Goal: Transaction & Acquisition: Purchase product/service

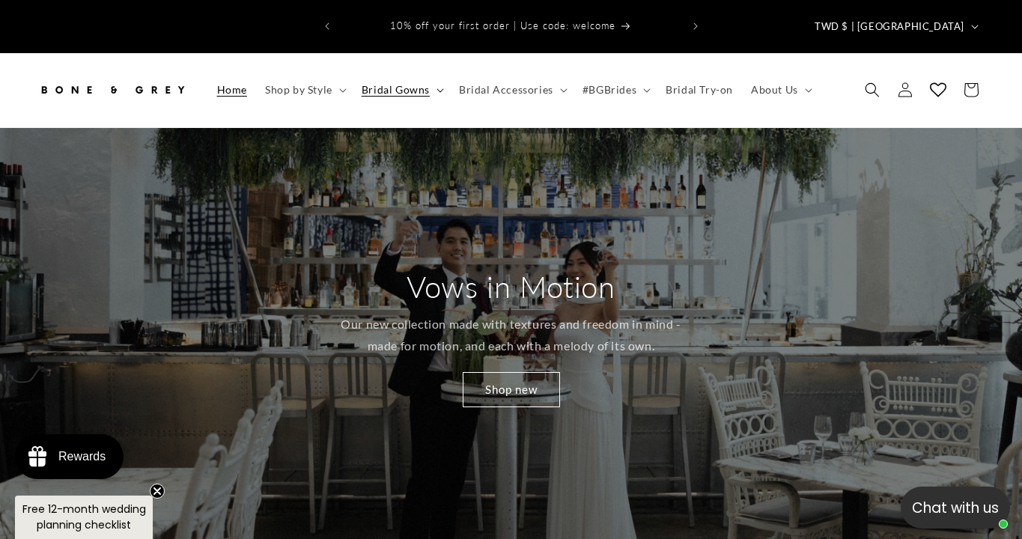
click at [379, 83] on span "Bridal Gowns" at bounding box center [396, 89] width 68 height 13
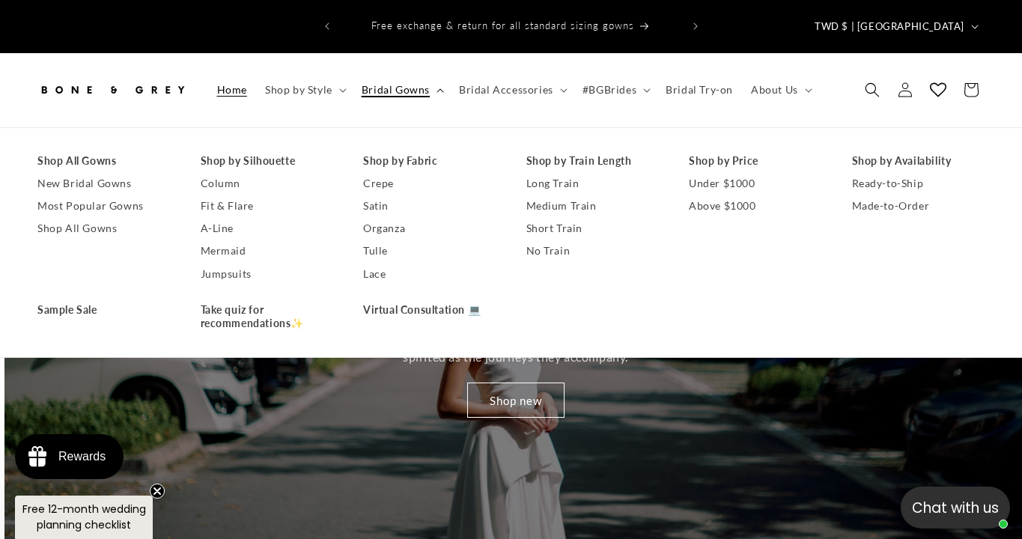
scroll to position [0, 1022]
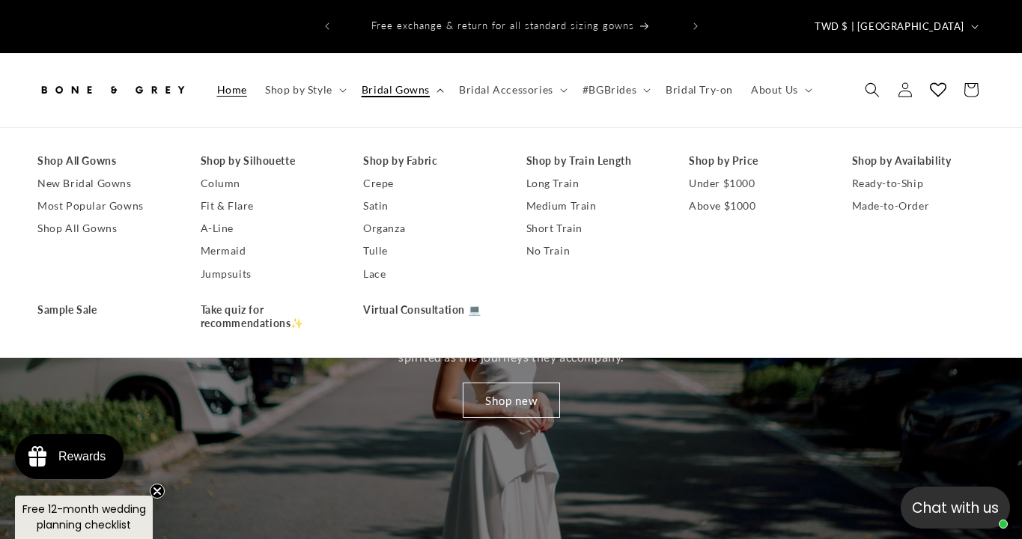
click at [401, 83] on span "Bridal Gowns" at bounding box center [396, 89] width 68 height 13
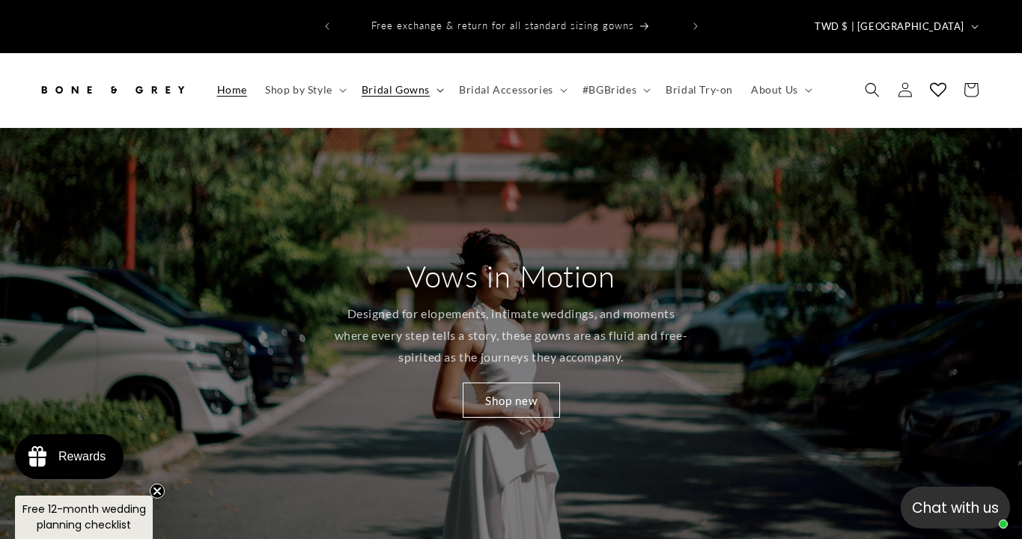
click at [401, 83] on span "Bridal Gowns" at bounding box center [396, 89] width 68 height 13
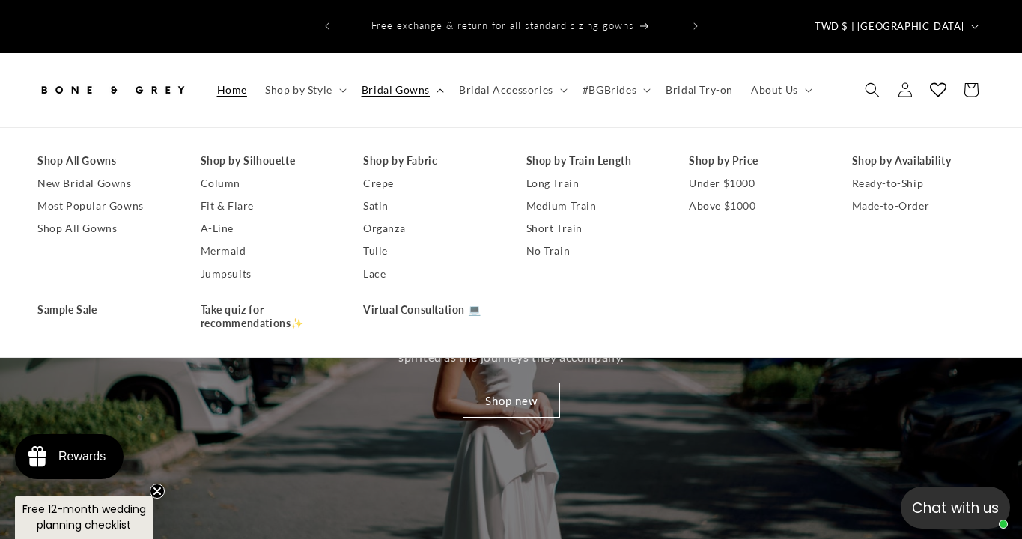
click at [401, 83] on span "Bridal Gowns" at bounding box center [396, 89] width 68 height 13
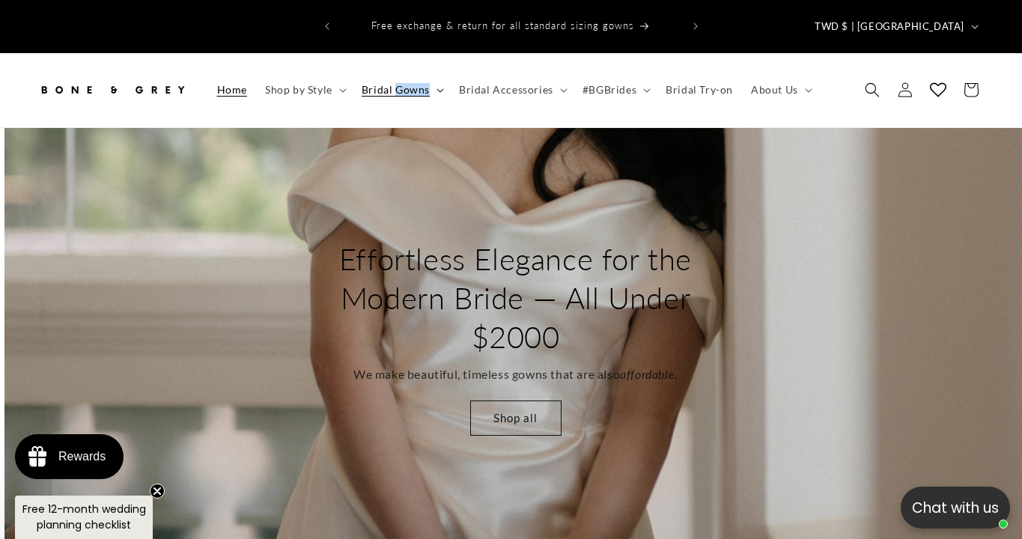
scroll to position [0, 2044]
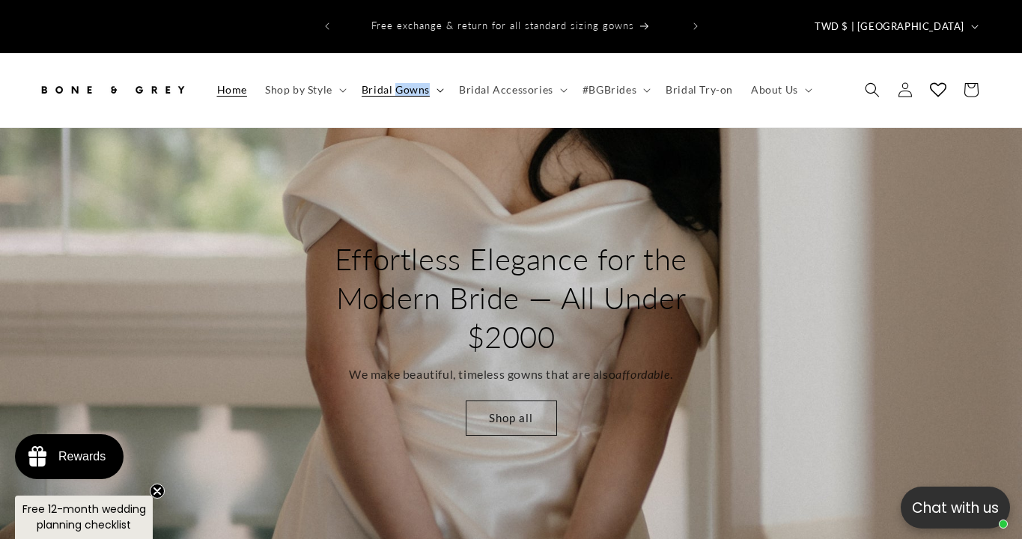
click at [405, 83] on span "Bridal Gowns" at bounding box center [396, 89] width 68 height 13
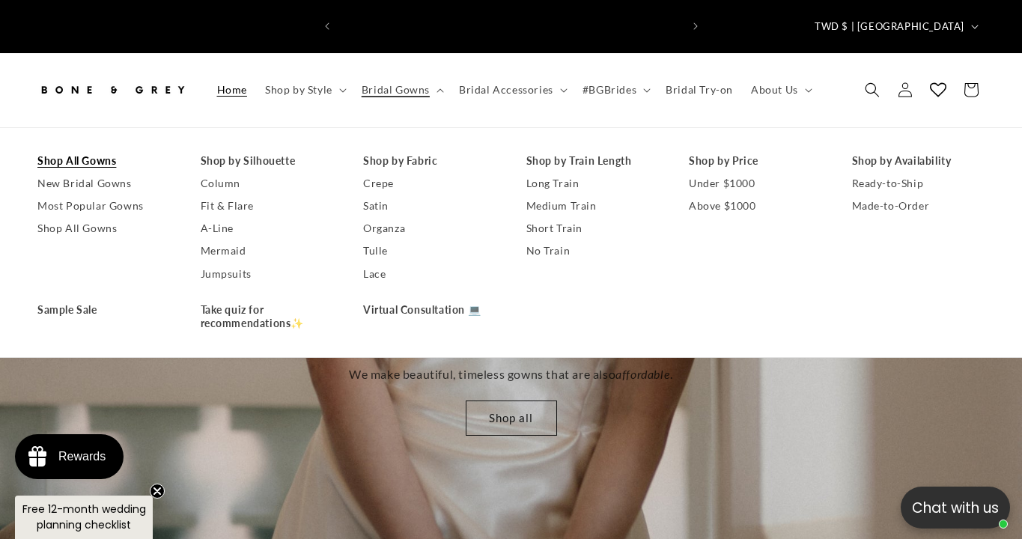
scroll to position [0, 683]
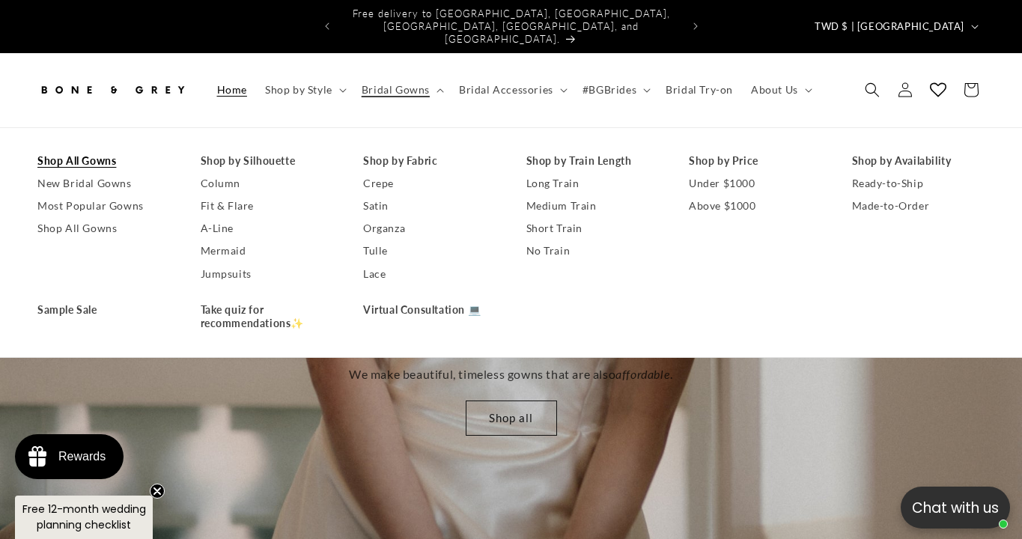
click at [86, 150] on link "Shop All Gowns" at bounding box center [103, 161] width 133 height 22
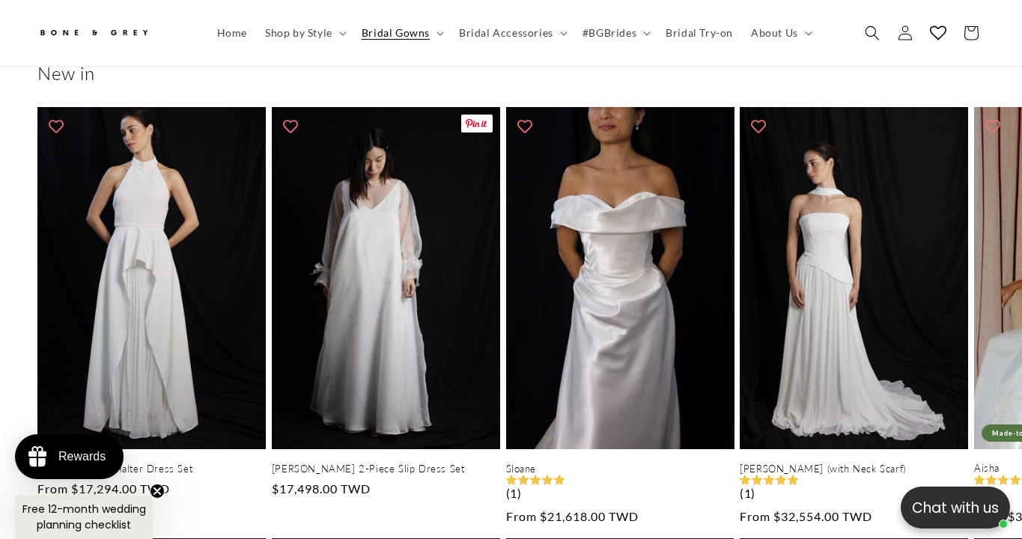
scroll to position [671, 0]
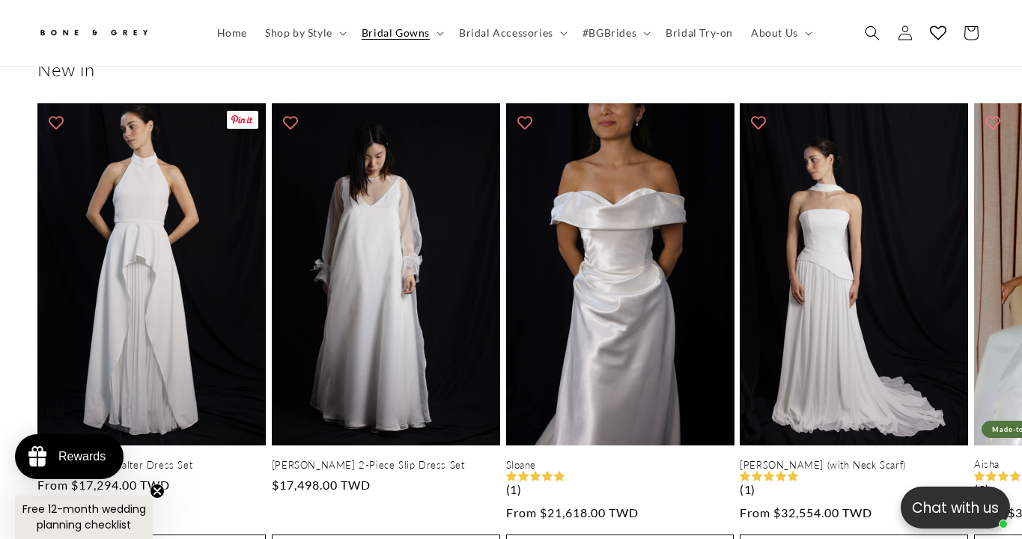
click at [158, 489] on circle "Close teaser" at bounding box center [158, 491] width 14 height 14
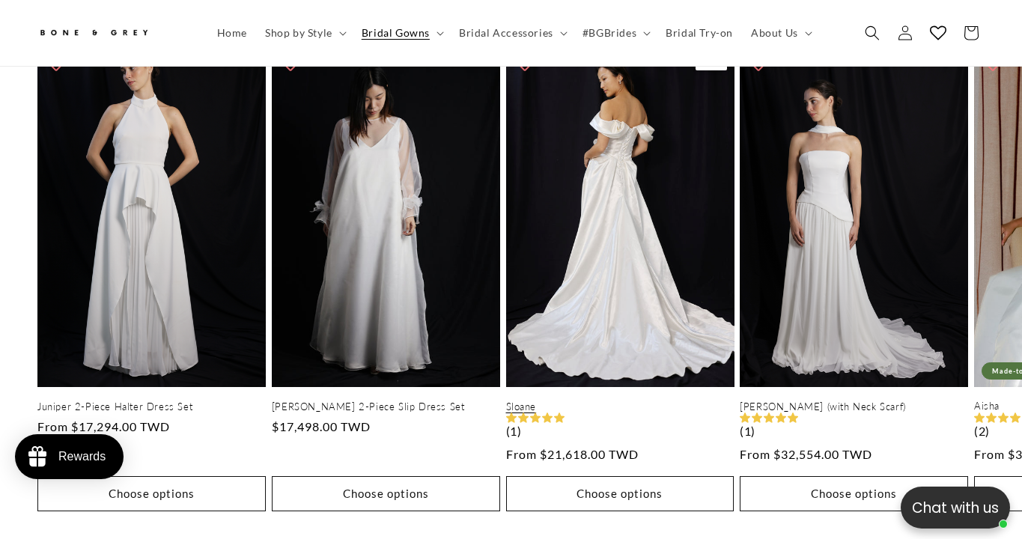
scroll to position [746, 0]
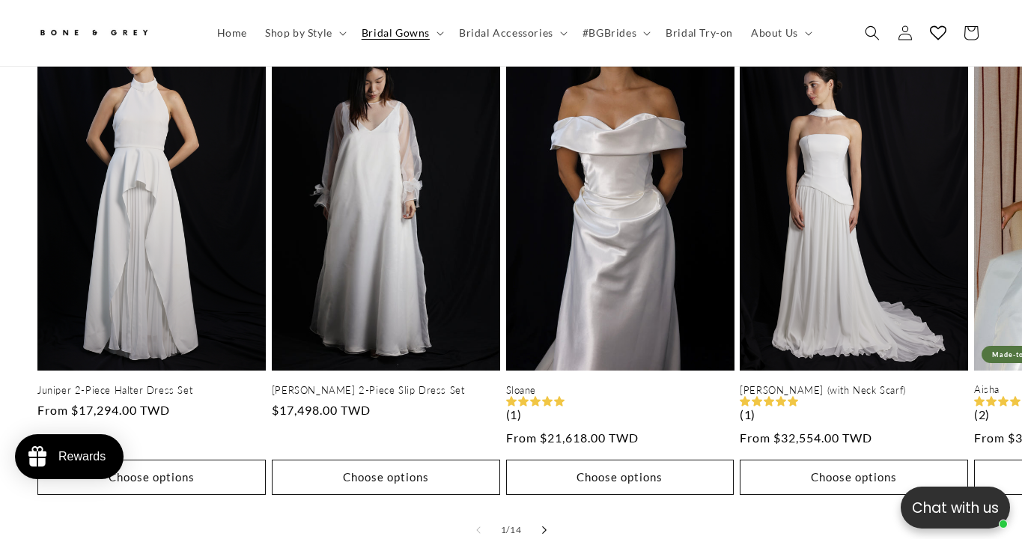
click at [548, 514] on button "Slide right" at bounding box center [544, 530] width 33 height 33
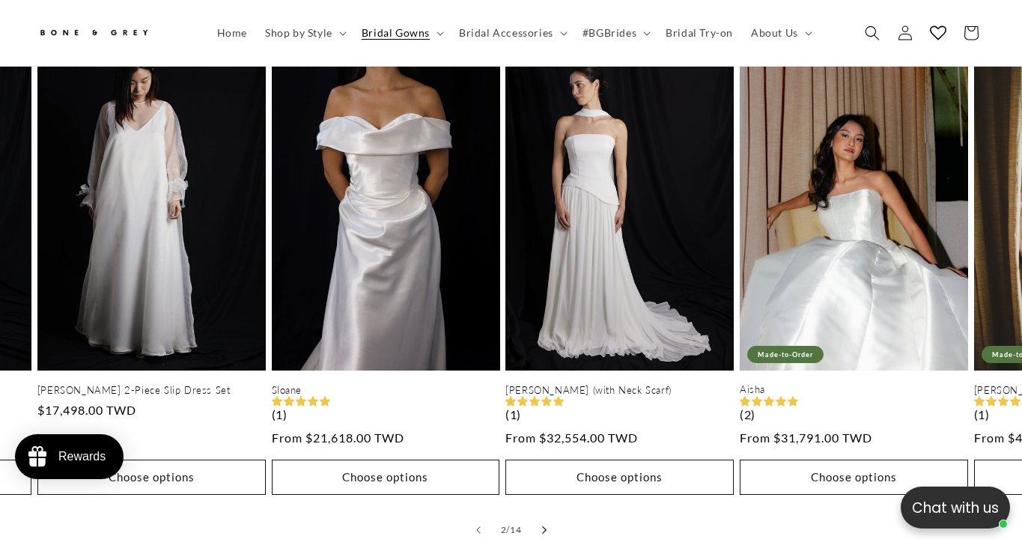
click at [548, 514] on button "Slide right" at bounding box center [544, 530] width 33 height 33
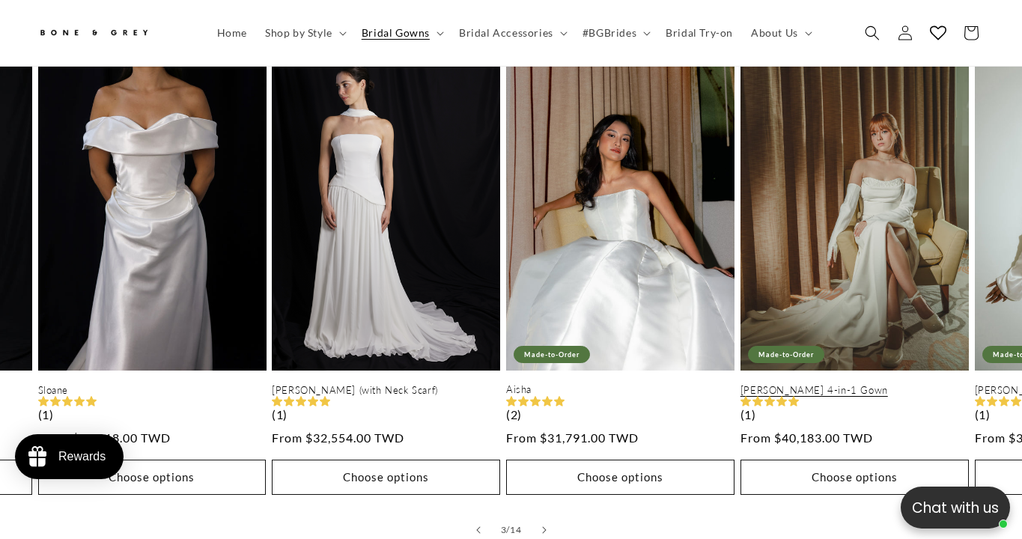
scroll to position [0, 0]
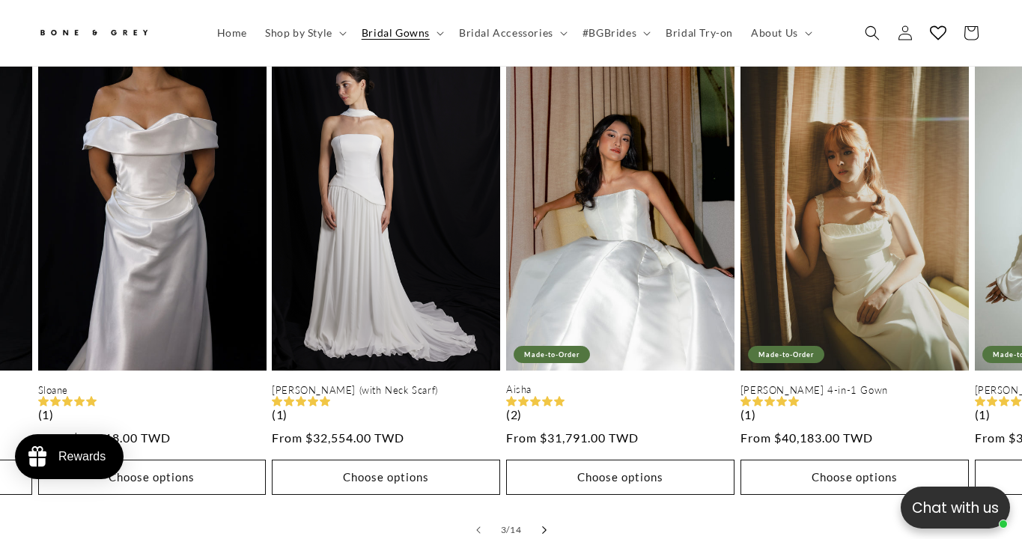
click at [544, 514] on button "Slide right" at bounding box center [544, 530] width 33 height 33
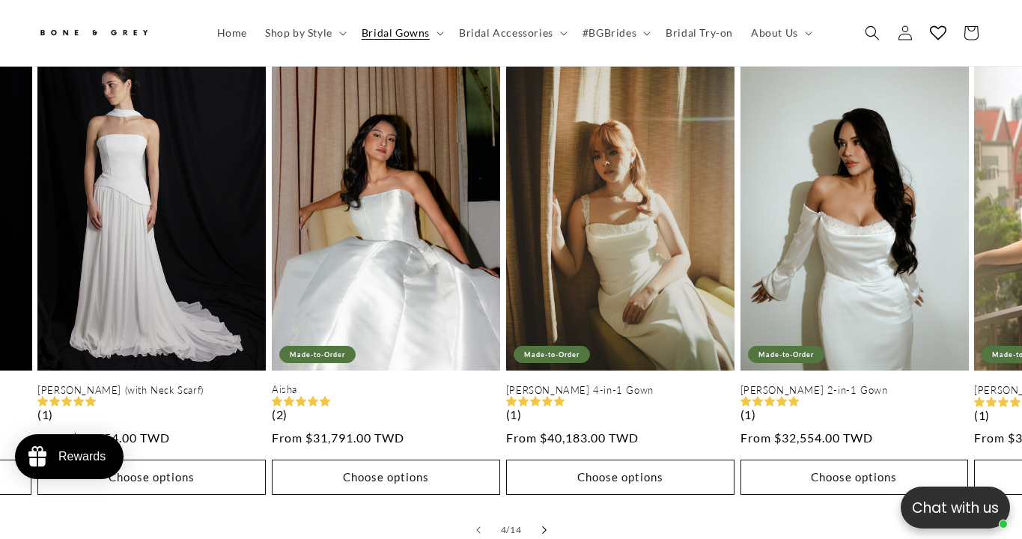
click at [544, 514] on button "Slide right" at bounding box center [544, 530] width 33 height 33
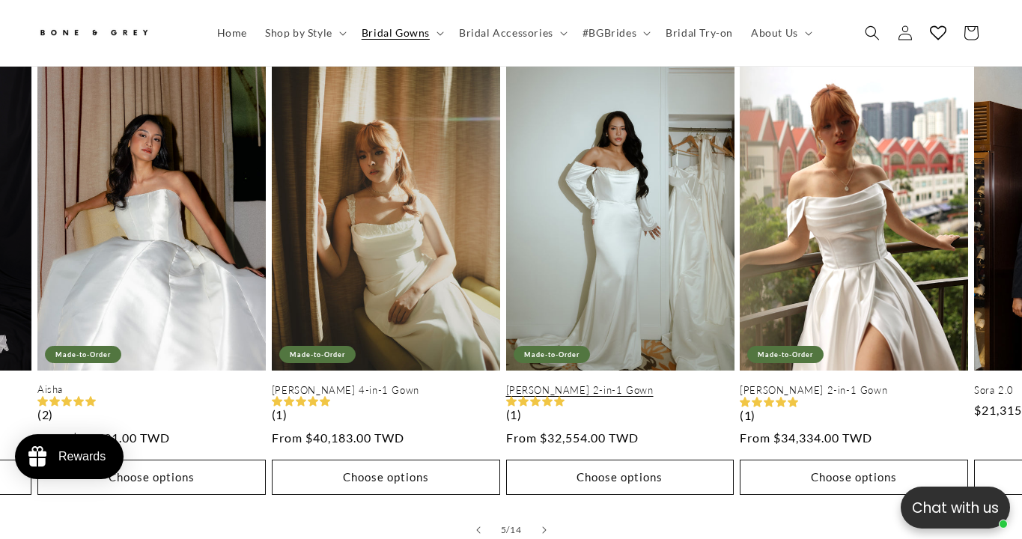
scroll to position [0, 341]
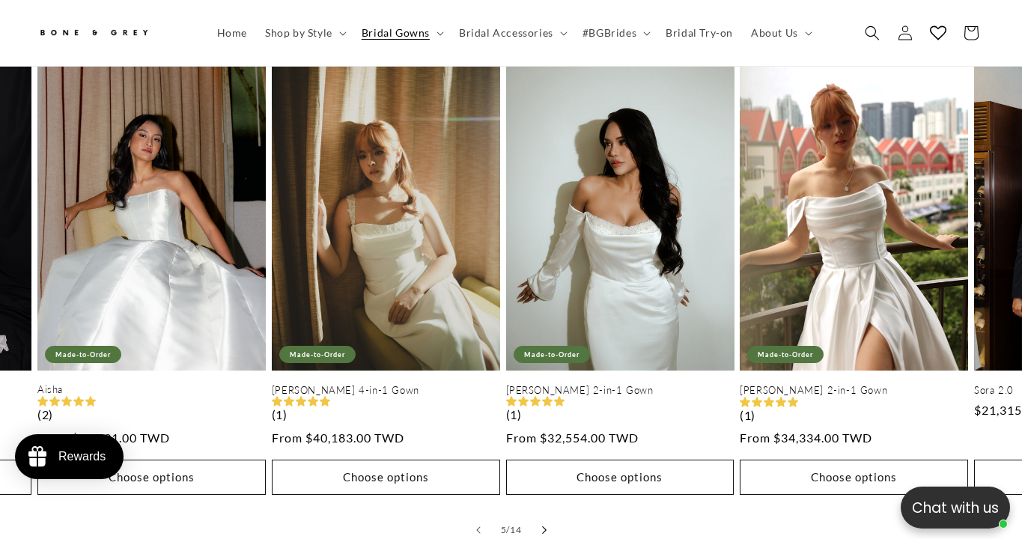
click at [542, 526] on icon "Slide right" at bounding box center [543, 530] width 5 height 8
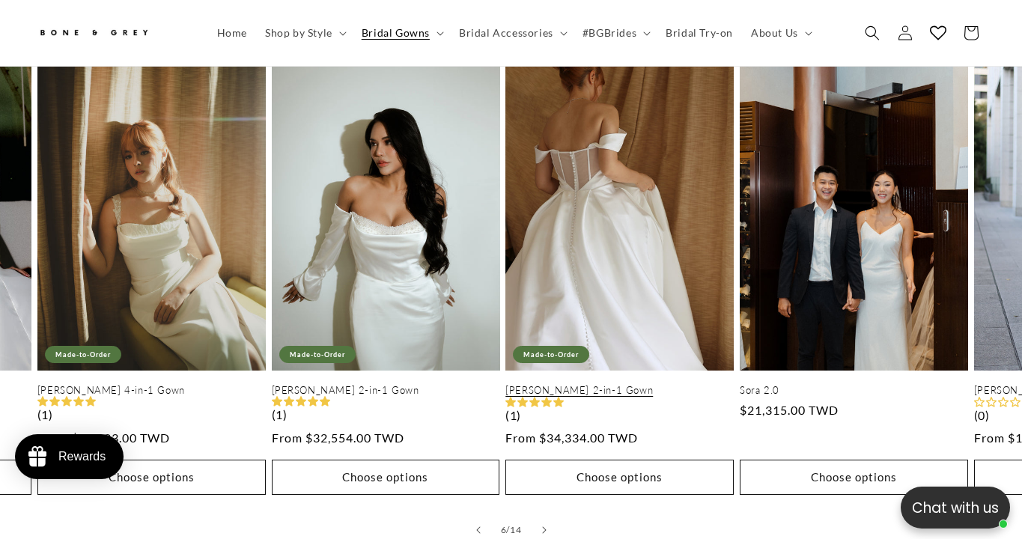
scroll to position [0, 683]
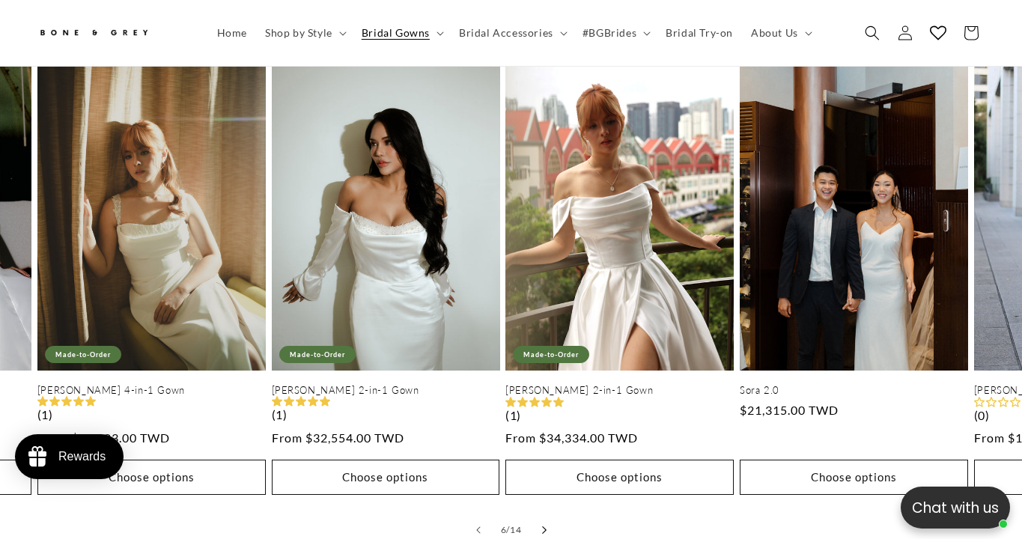
click at [544, 526] on icon "Slide right" at bounding box center [543, 530] width 5 height 8
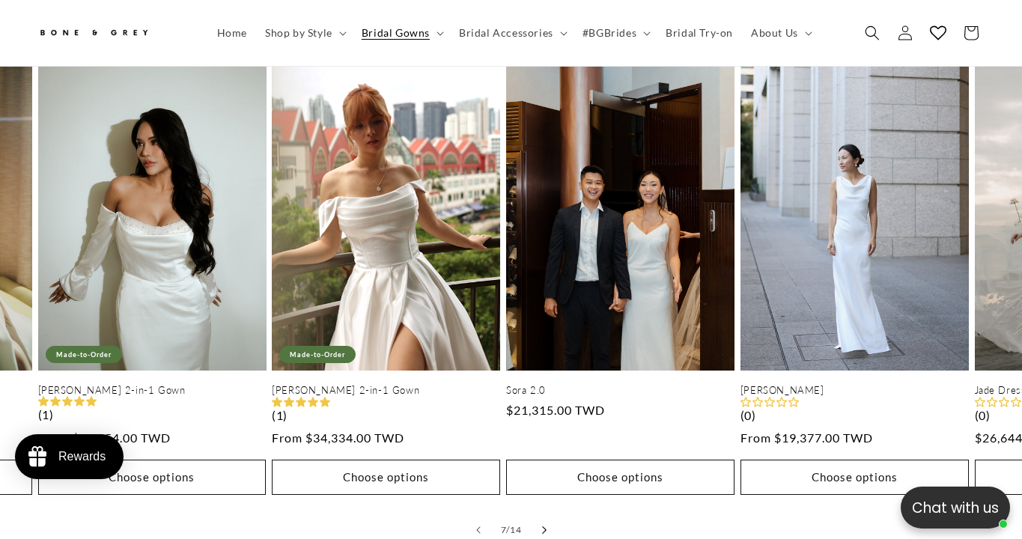
click at [544, 526] on icon "Slide right" at bounding box center [543, 530] width 5 height 8
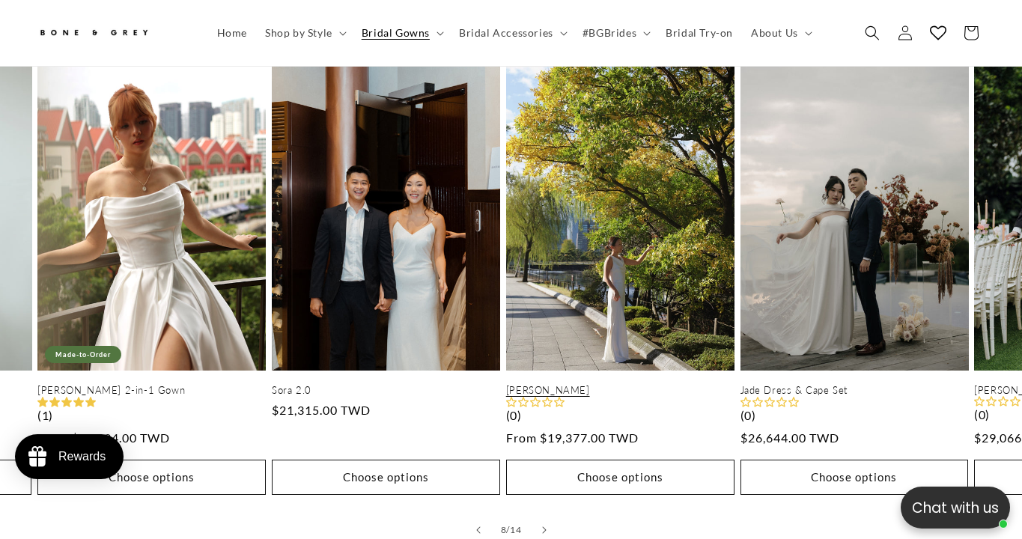
scroll to position [0, 0]
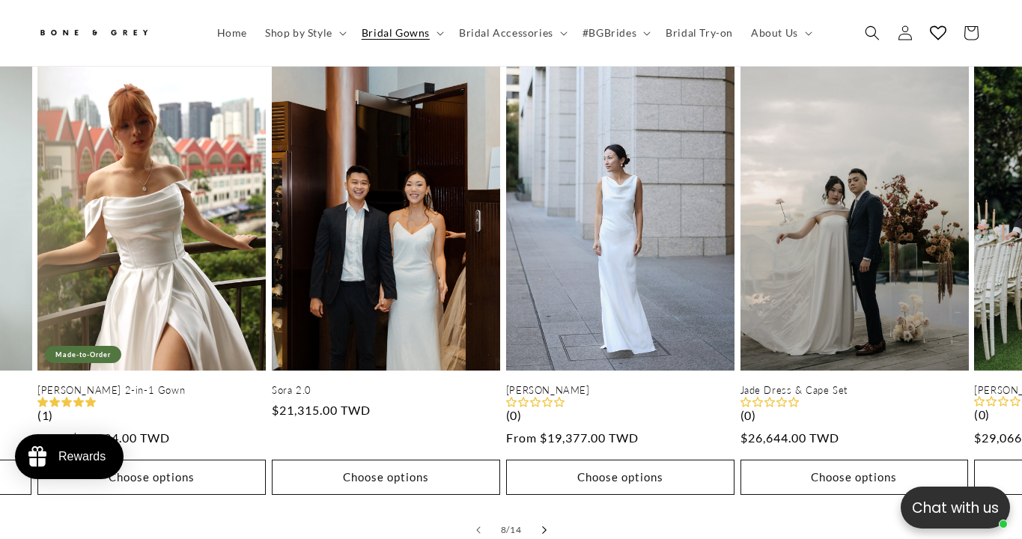
click at [538, 514] on button "Slide right" at bounding box center [544, 530] width 33 height 33
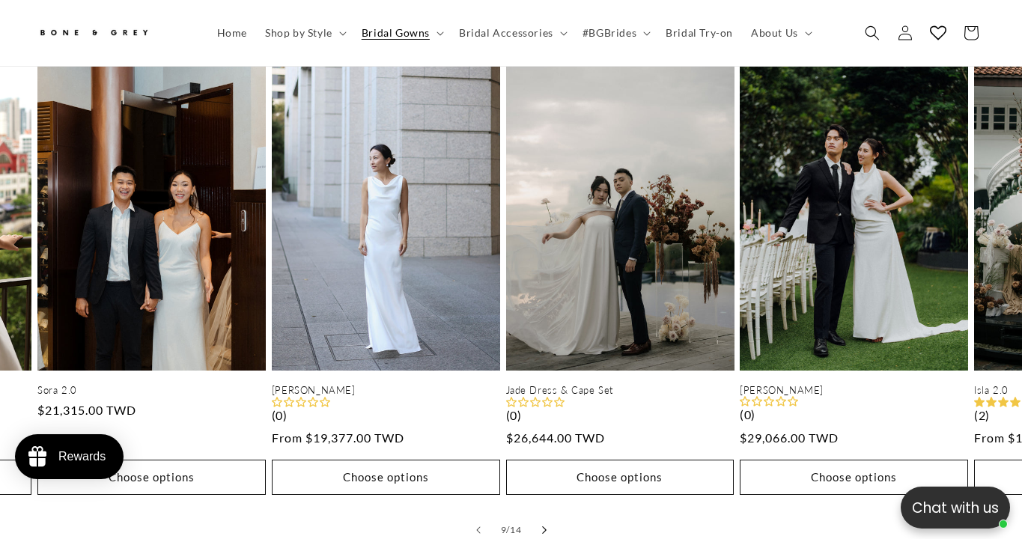
click at [538, 514] on button "Slide right" at bounding box center [544, 530] width 33 height 33
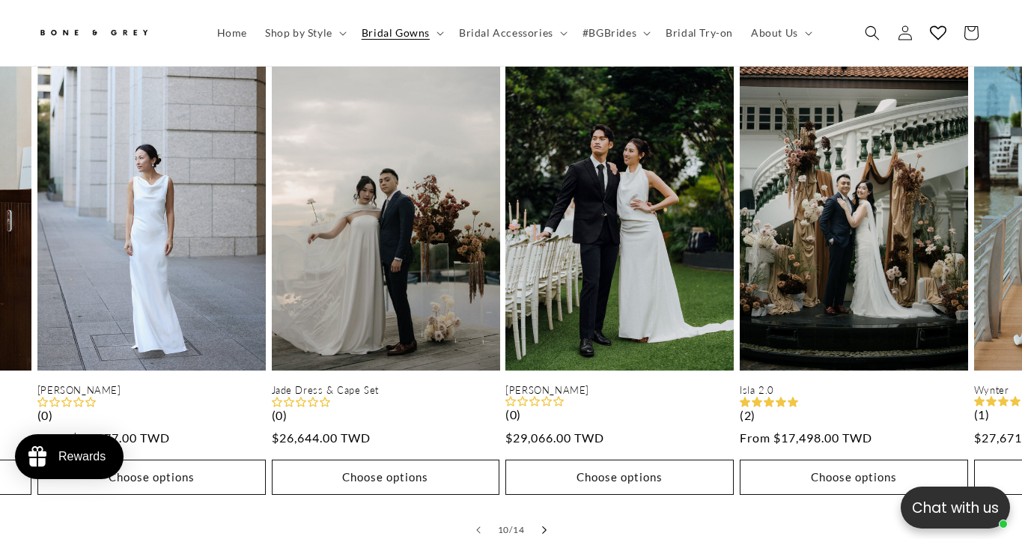
click at [542, 526] on icon "Slide right" at bounding box center [544, 529] width 4 height 7
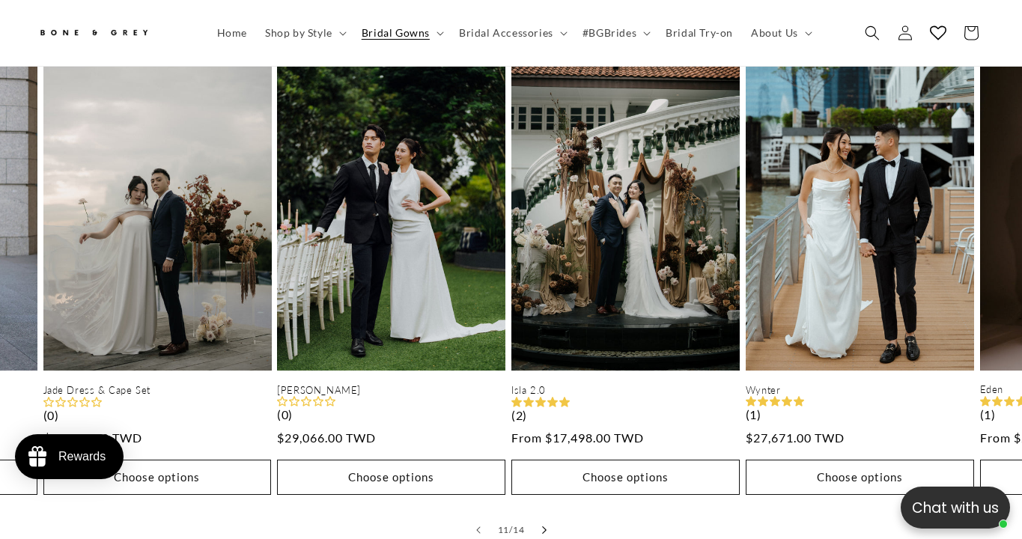
click at [542, 526] on icon "Slide right" at bounding box center [544, 529] width 4 height 7
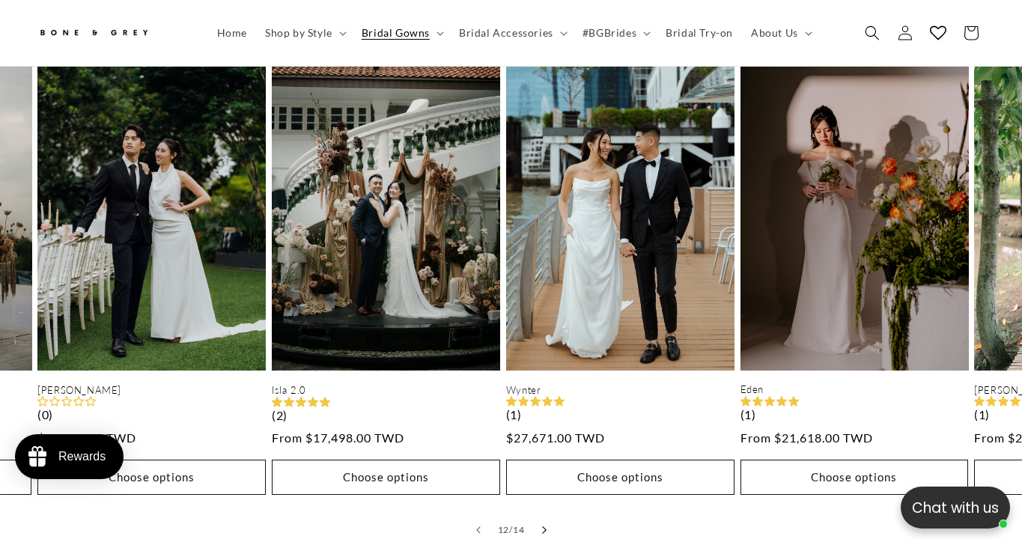
click at [543, 526] on icon "Slide right" at bounding box center [543, 530] width 5 height 8
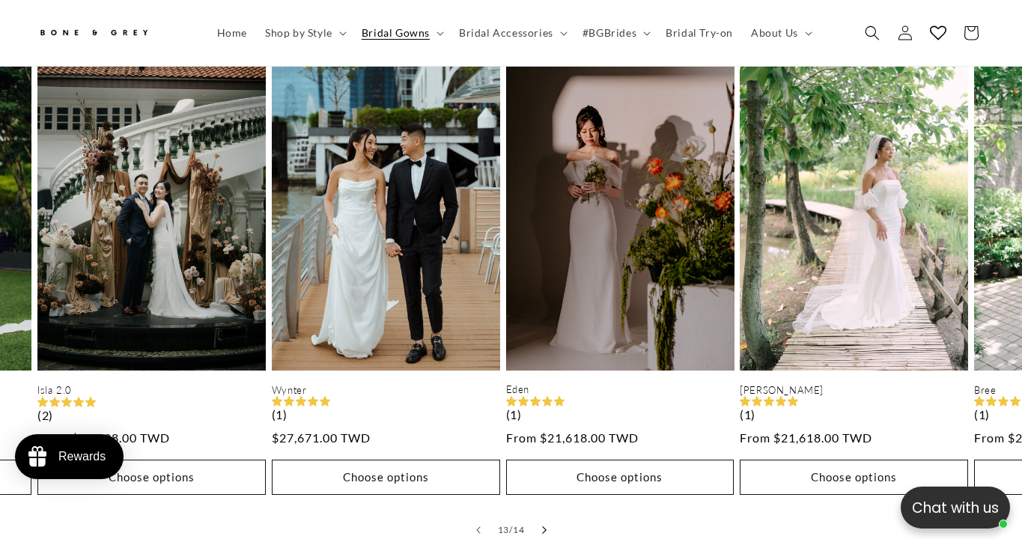
click at [543, 526] on icon "Slide right" at bounding box center [543, 530] width 5 height 8
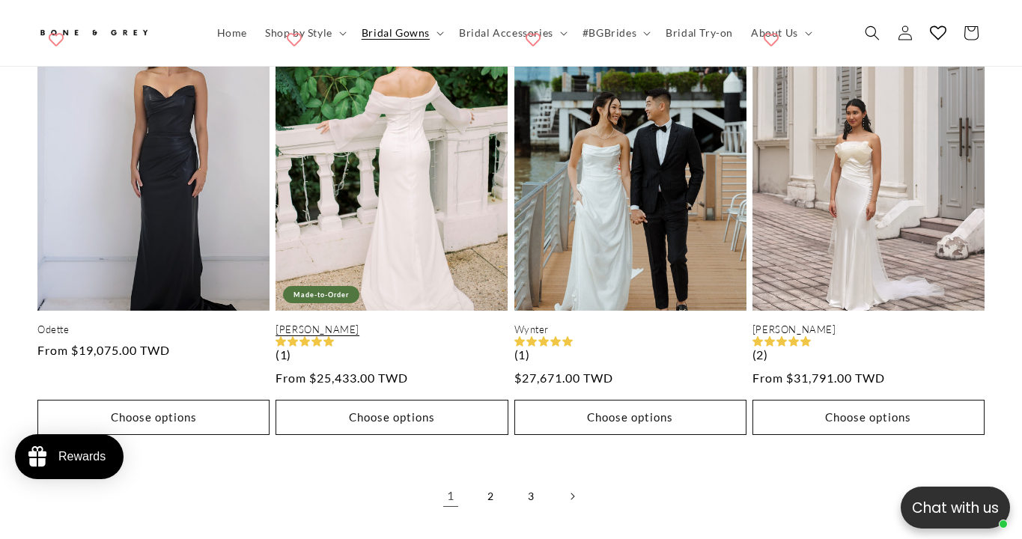
scroll to position [3529, 0]
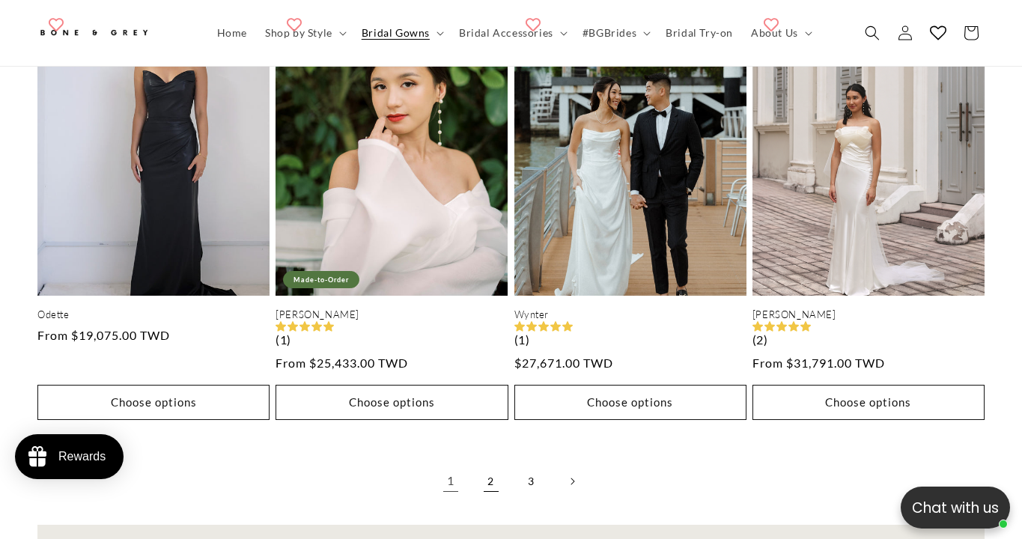
click at [492, 465] on link "2" at bounding box center [491, 481] width 33 height 33
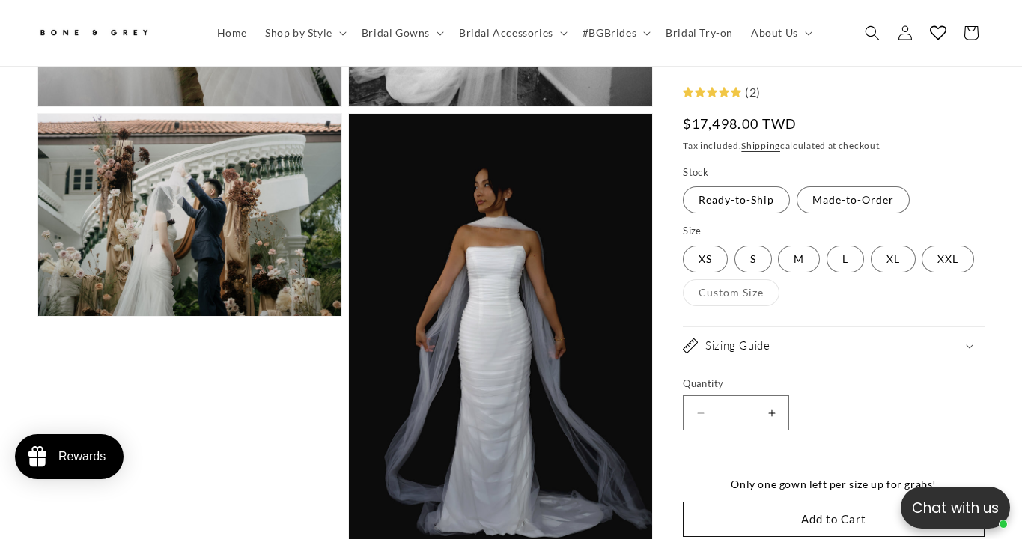
scroll to position [0, 341]
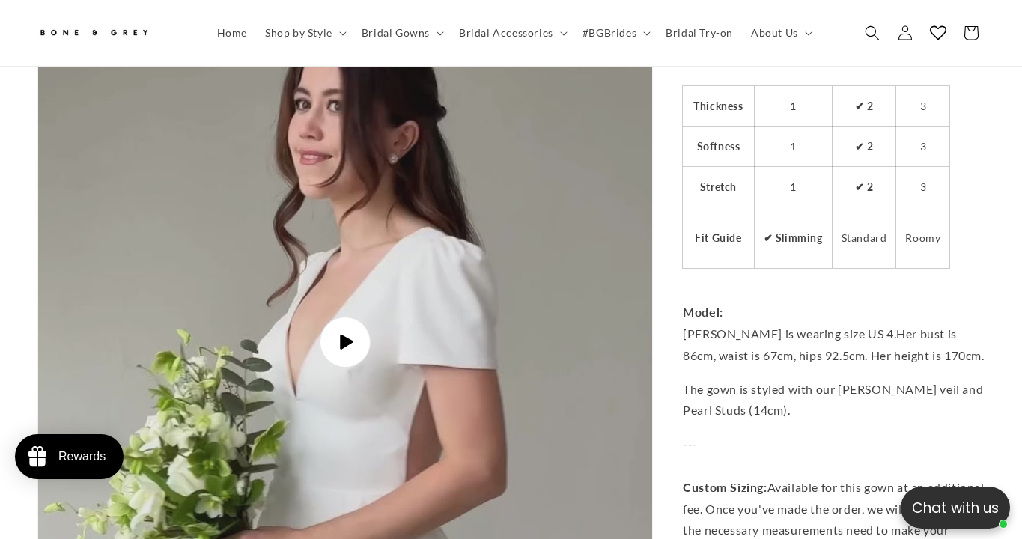
scroll to position [0, 341]
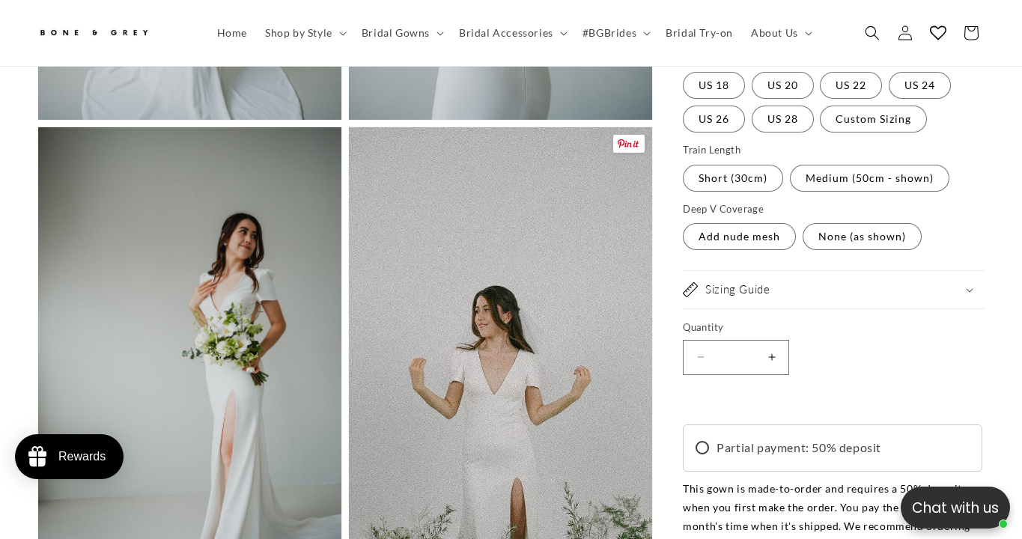
scroll to position [1429, 0]
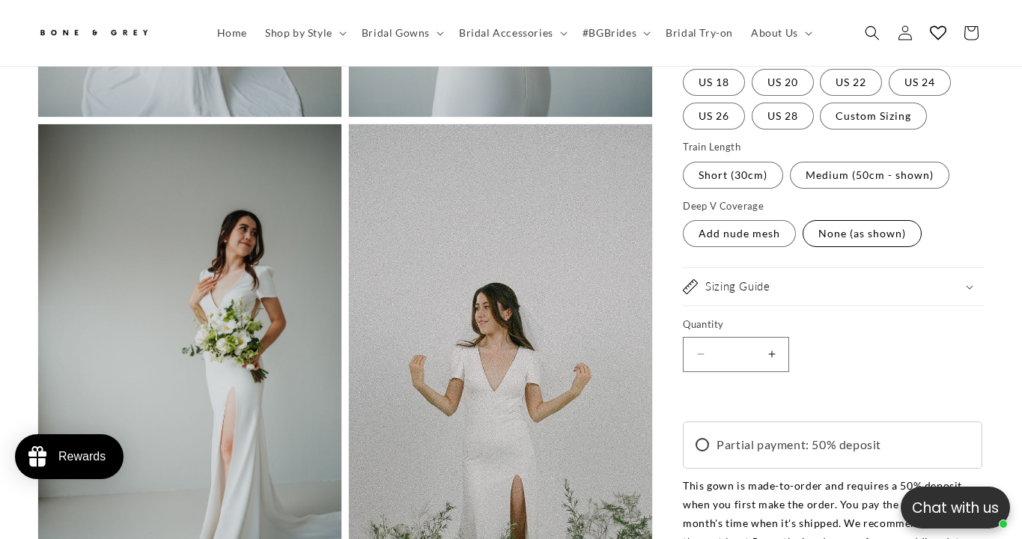
click at [843, 220] on label "None (as shown) Variant sold out or unavailable" at bounding box center [862, 233] width 119 height 27
click at [723, 220] on label "Add nude mesh Variant sold out or unavailable" at bounding box center [739, 233] width 113 height 27
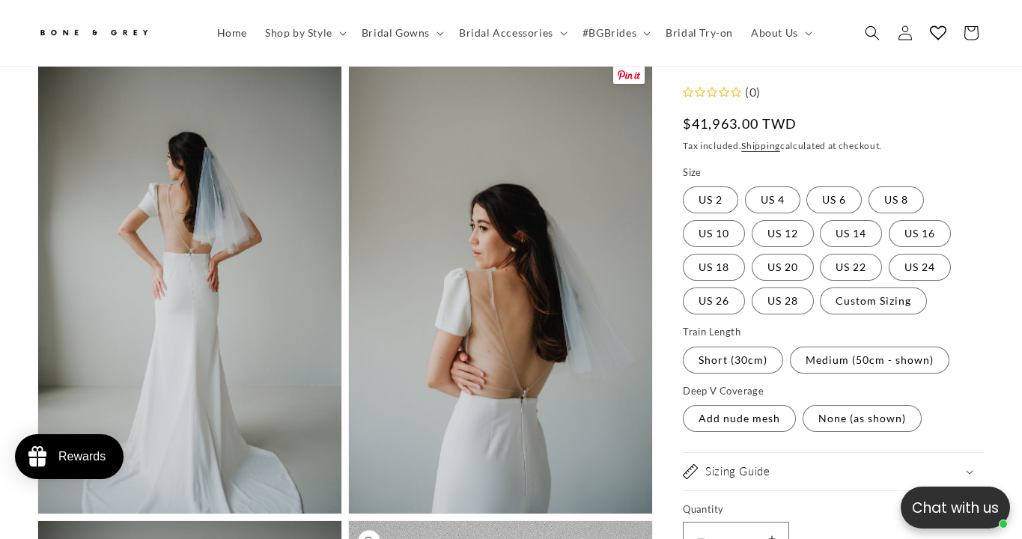
scroll to position [0, 341]
click at [864, 420] on label "None (as shown) Variant sold out or unavailable" at bounding box center [862, 419] width 119 height 27
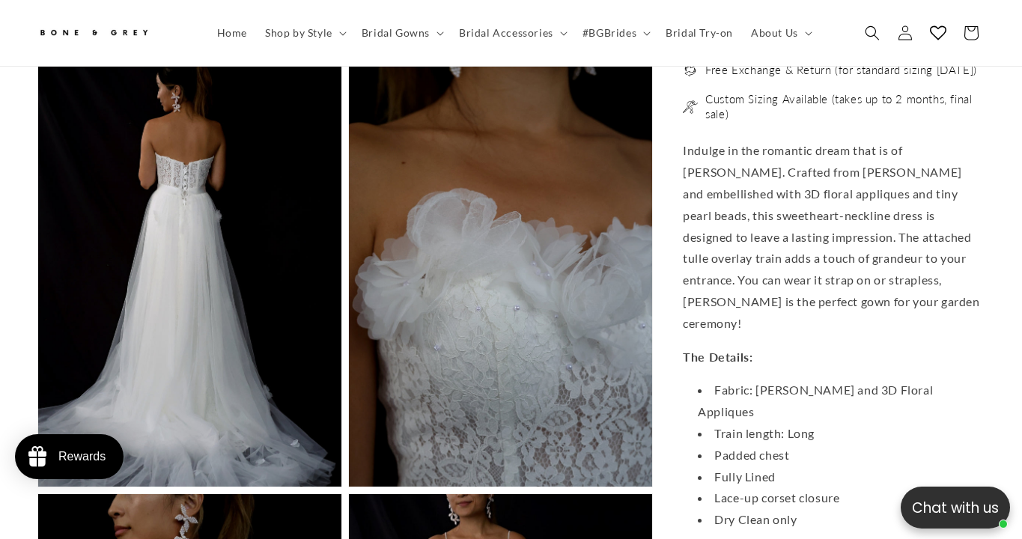
scroll to position [0, 683]
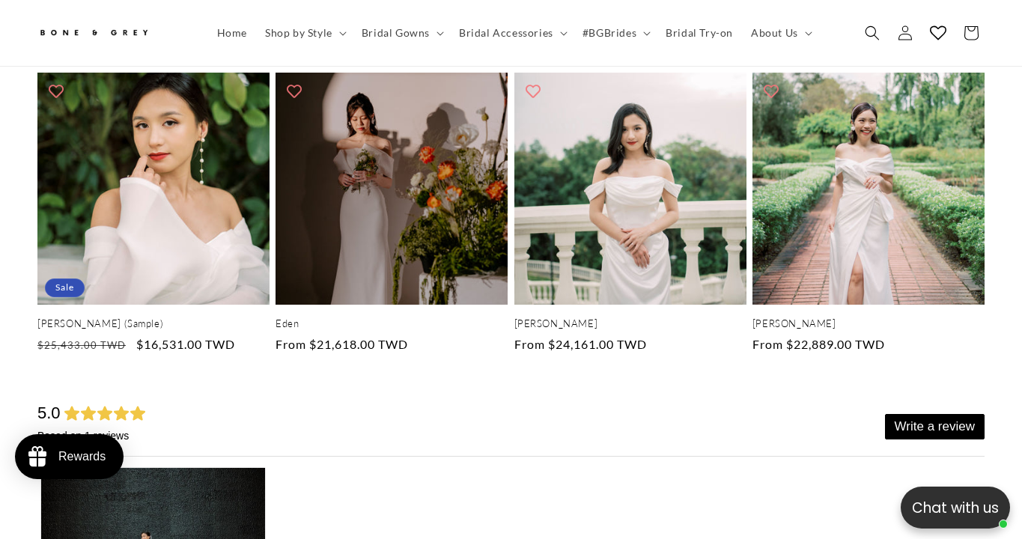
scroll to position [0, 683]
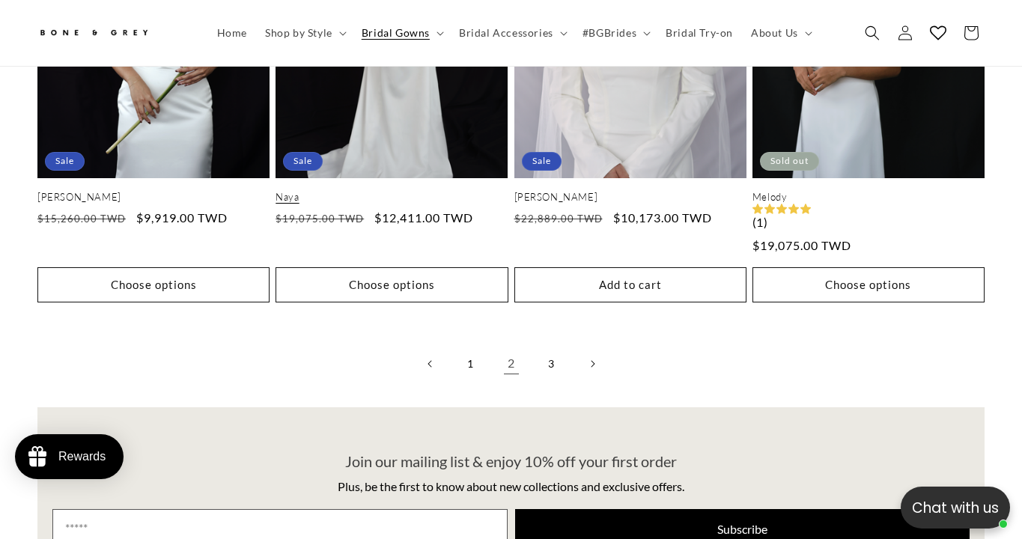
scroll to position [3679, 0]
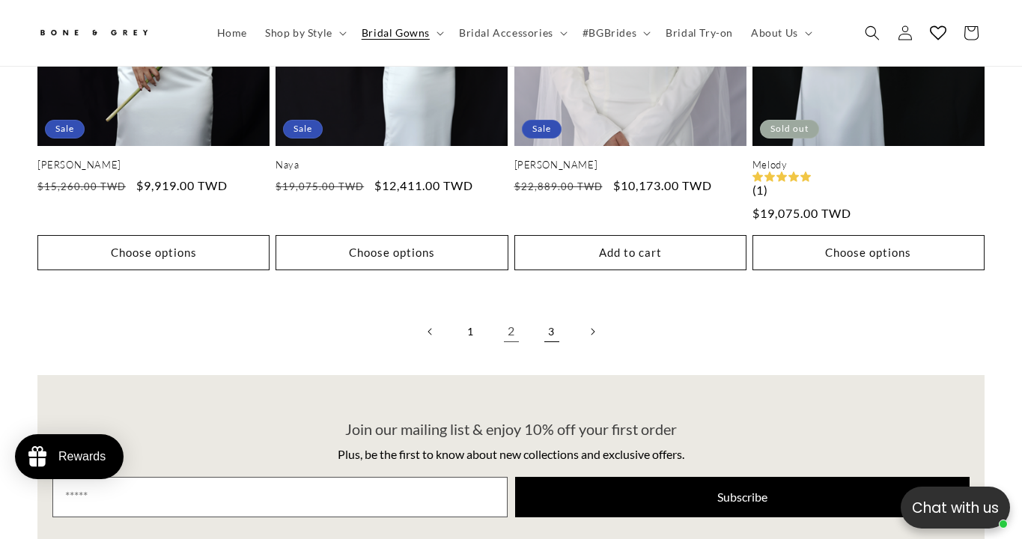
click at [550, 315] on link "3" at bounding box center [551, 331] width 33 height 33
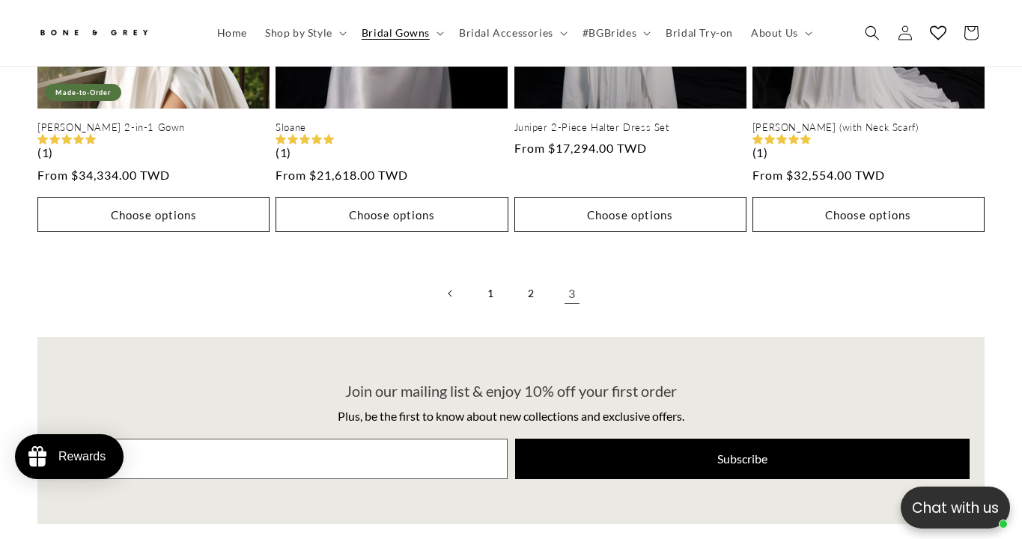
scroll to position [0, 341]
click at [478, 34] on span "Bridal Accessories" at bounding box center [506, 32] width 94 height 13
click at [393, 32] on span "Bridal Gowns" at bounding box center [396, 32] width 68 height 13
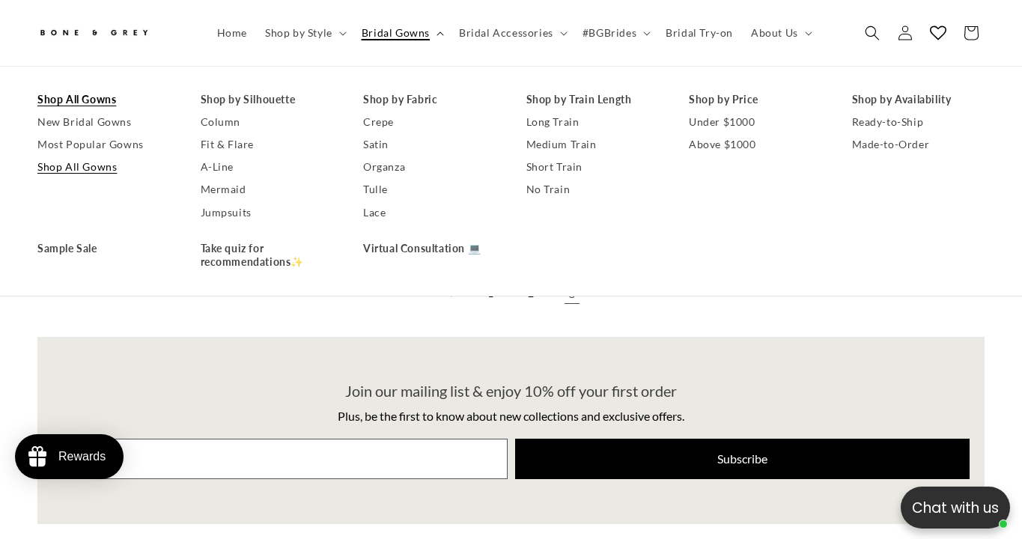
scroll to position [0, 683]
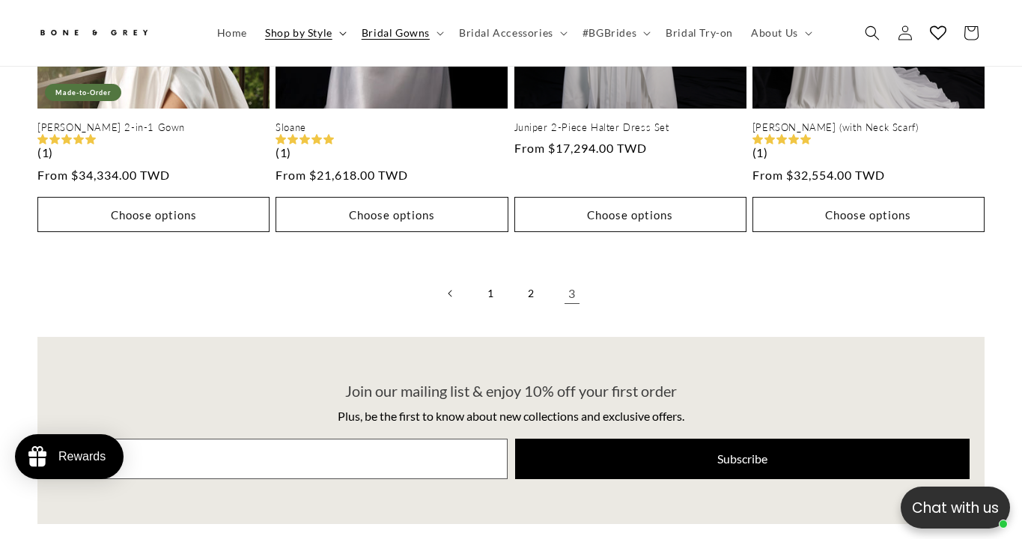
click at [325, 34] on span "Shop by Style" at bounding box center [298, 32] width 67 height 13
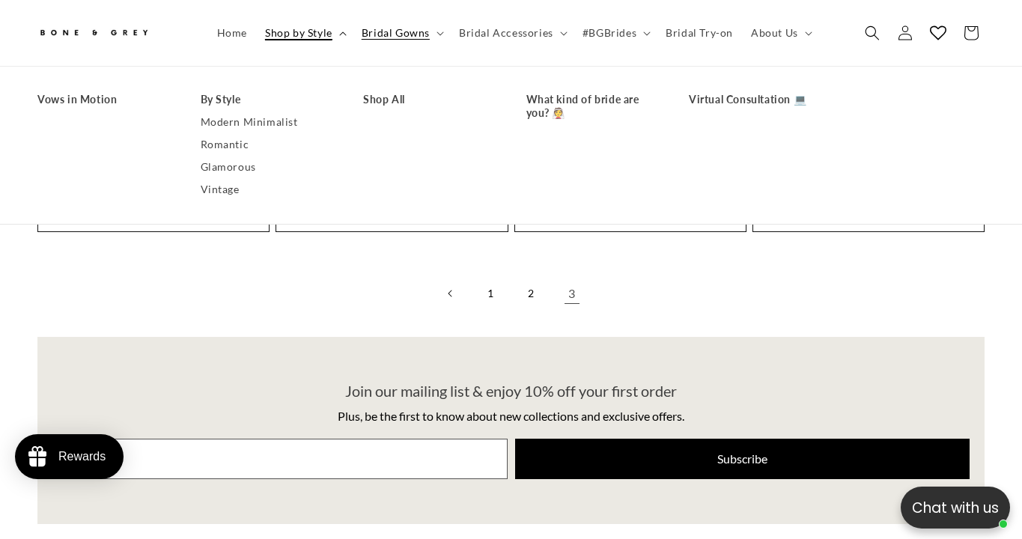
click at [346, 34] on summary "Shop by Style" at bounding box center [304, 32] width 97 height 31
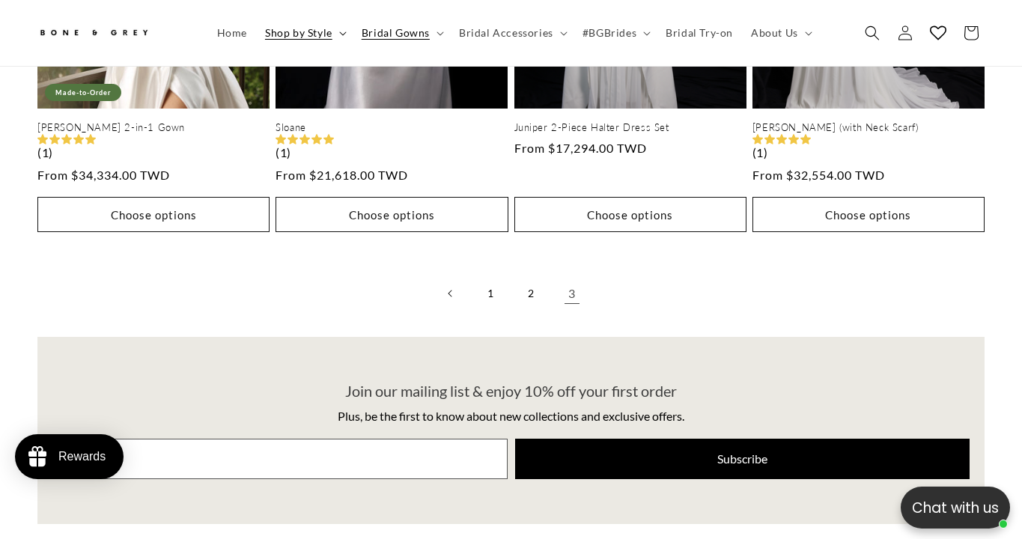
click at [308, 31] on span "Shop by Style" at bounding box center [298, 32] width 67 height 13
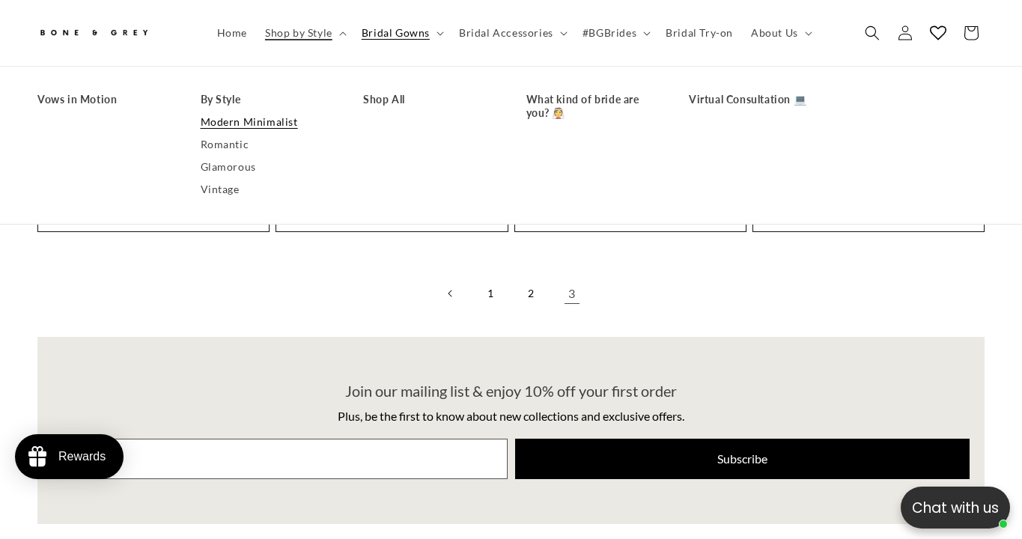
click at [244, 130] on link "Modern Minimalist" at bounding box center [267, 122] width 133 height 22
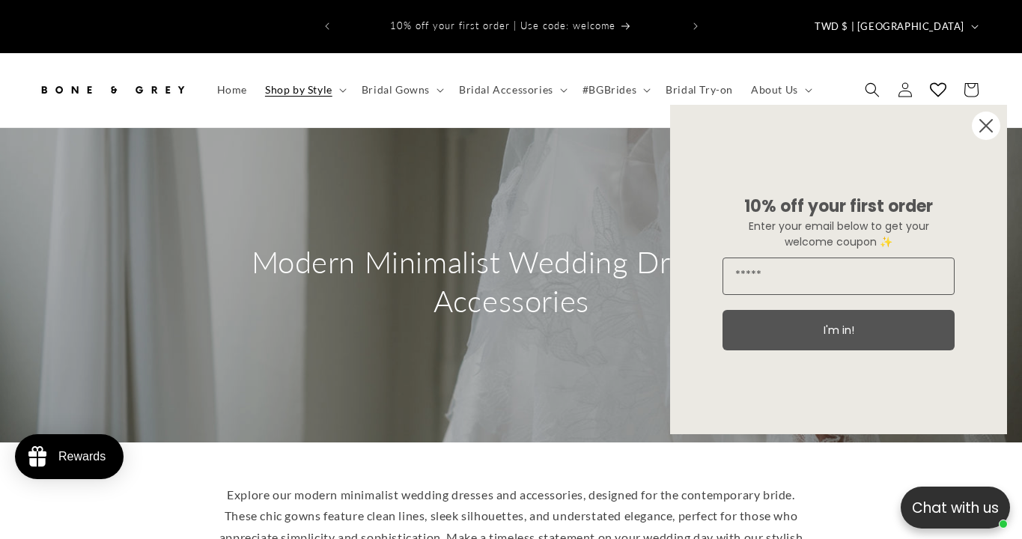
click at [988, 133] on circle "Close dialog" at bounding box center [986, 126] width 28 height 28
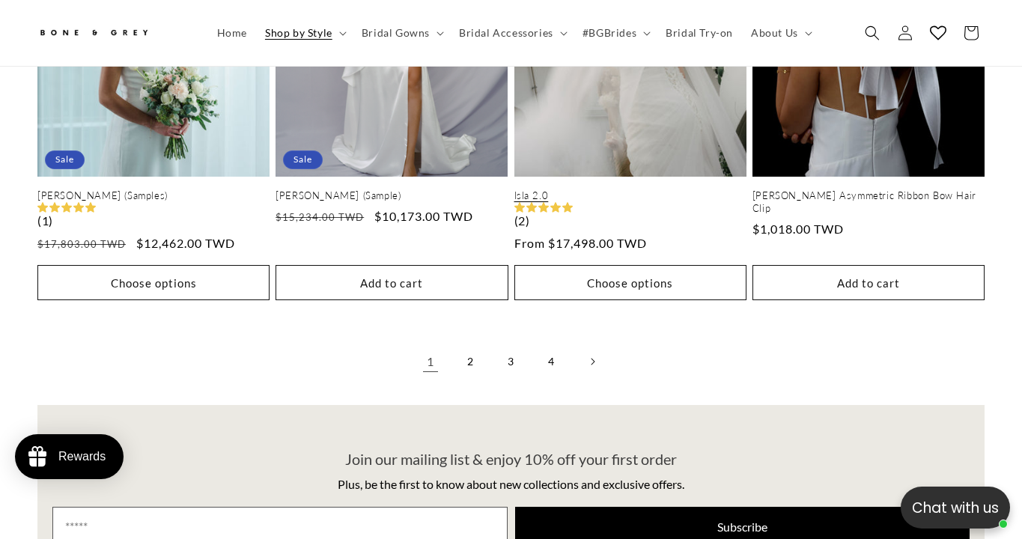
scroll to position [3189, 0]
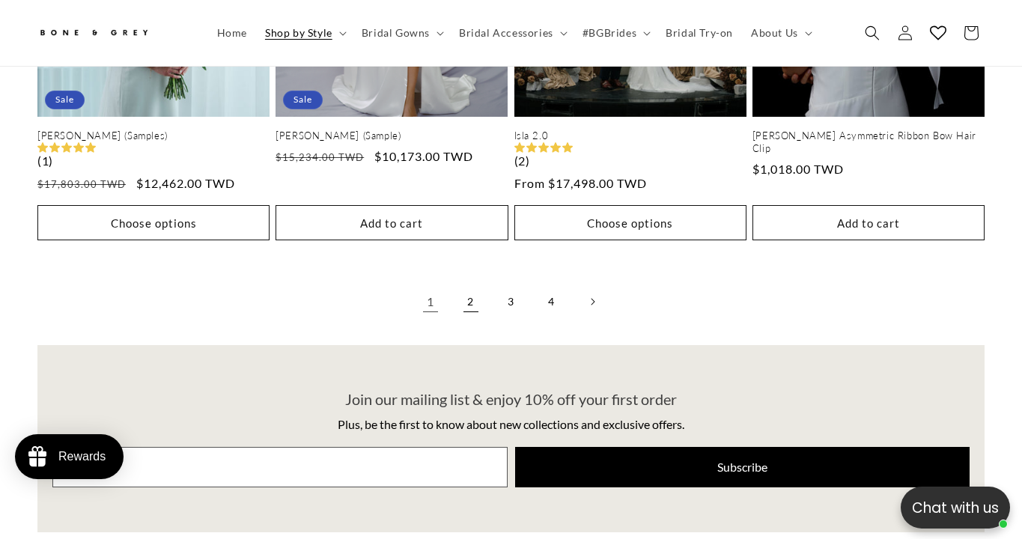
click at [471, 285] on link "2" at bounding box center [471, 301] width 33 height 33
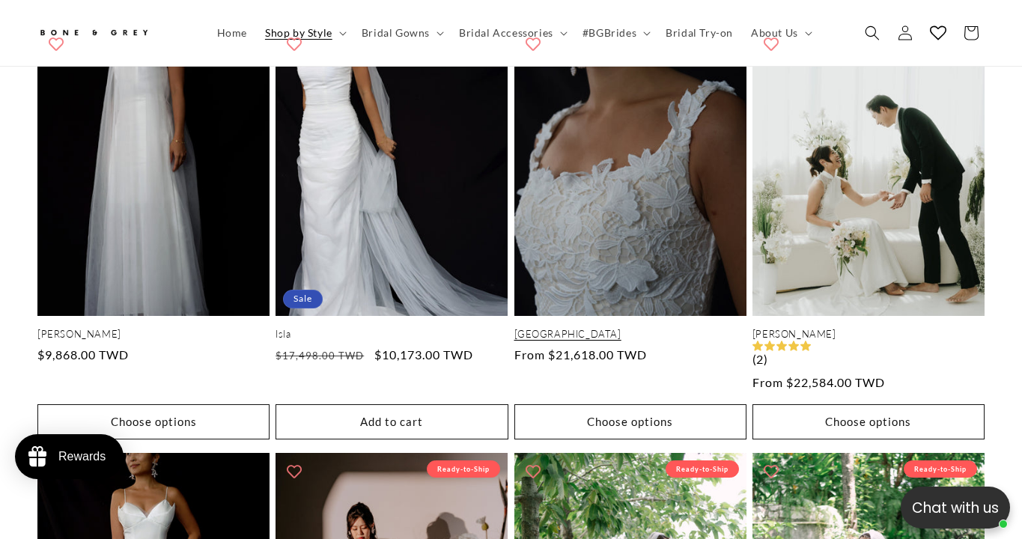
scroll to position [1263, 0]
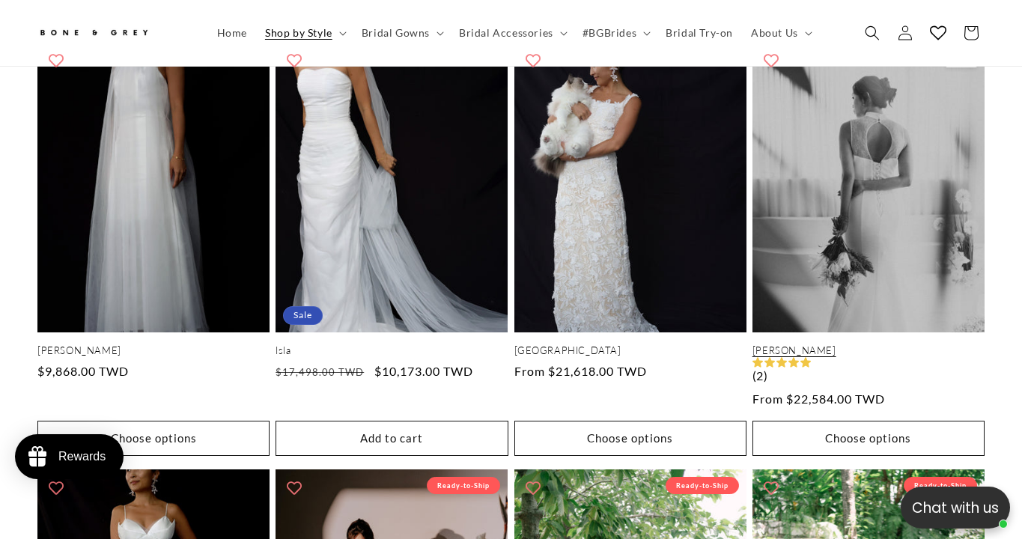
click at [868, 344] on link "[PERSON_NAME]" at bounding box center [869, 350] width 232 height 13
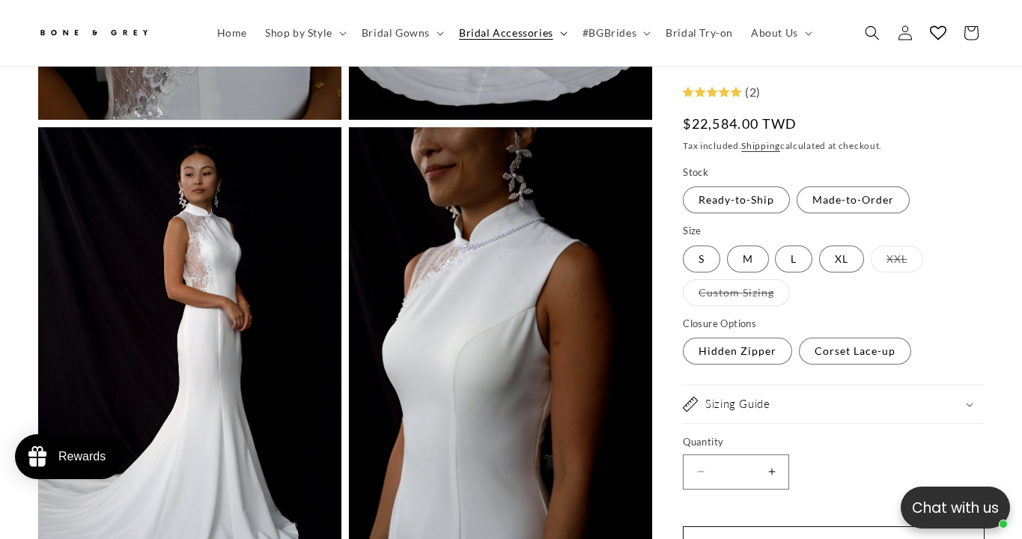
scroll to position [0, 683]
